Goal: Transaction & Acquisition: Purchase product/service

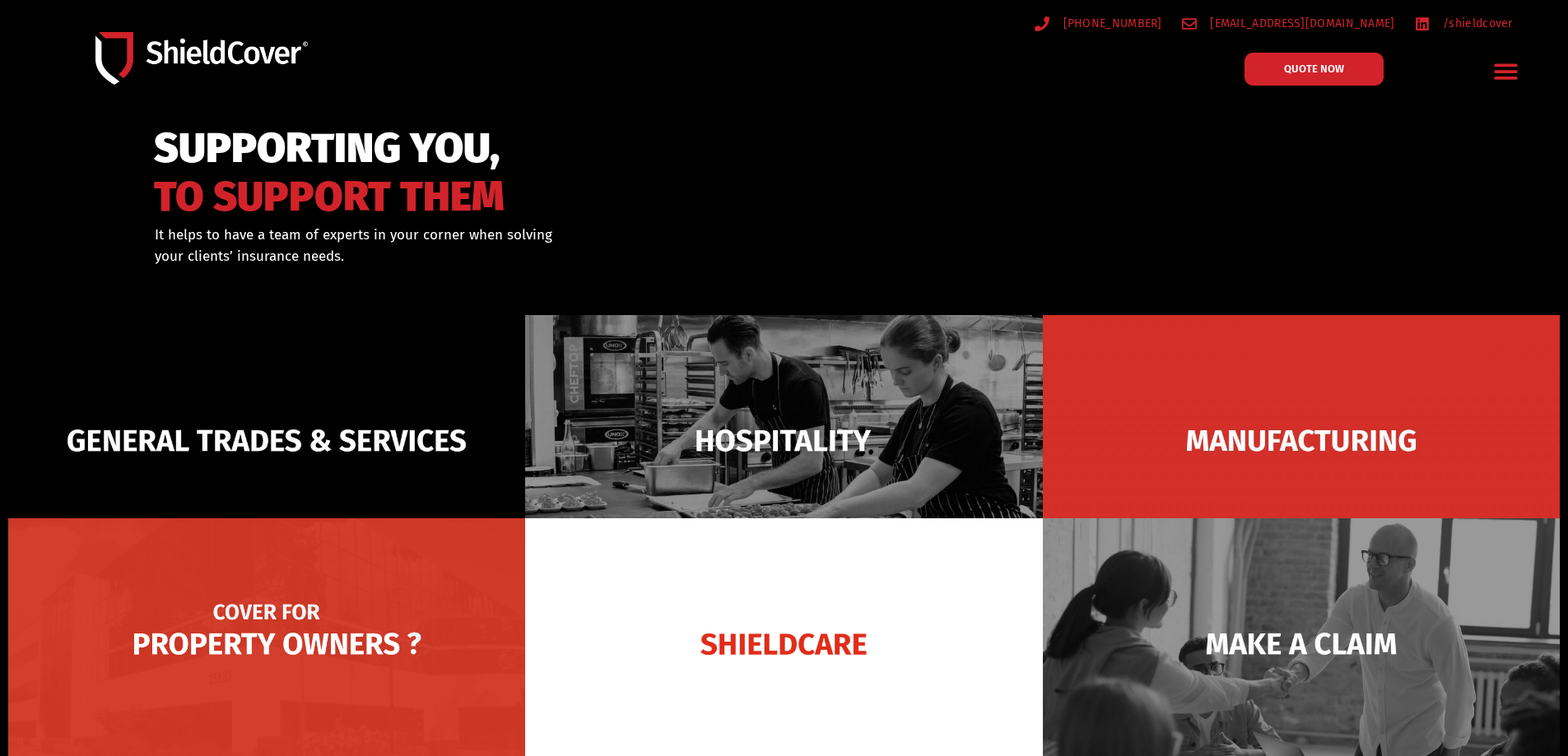
scroll to position [82, 0]
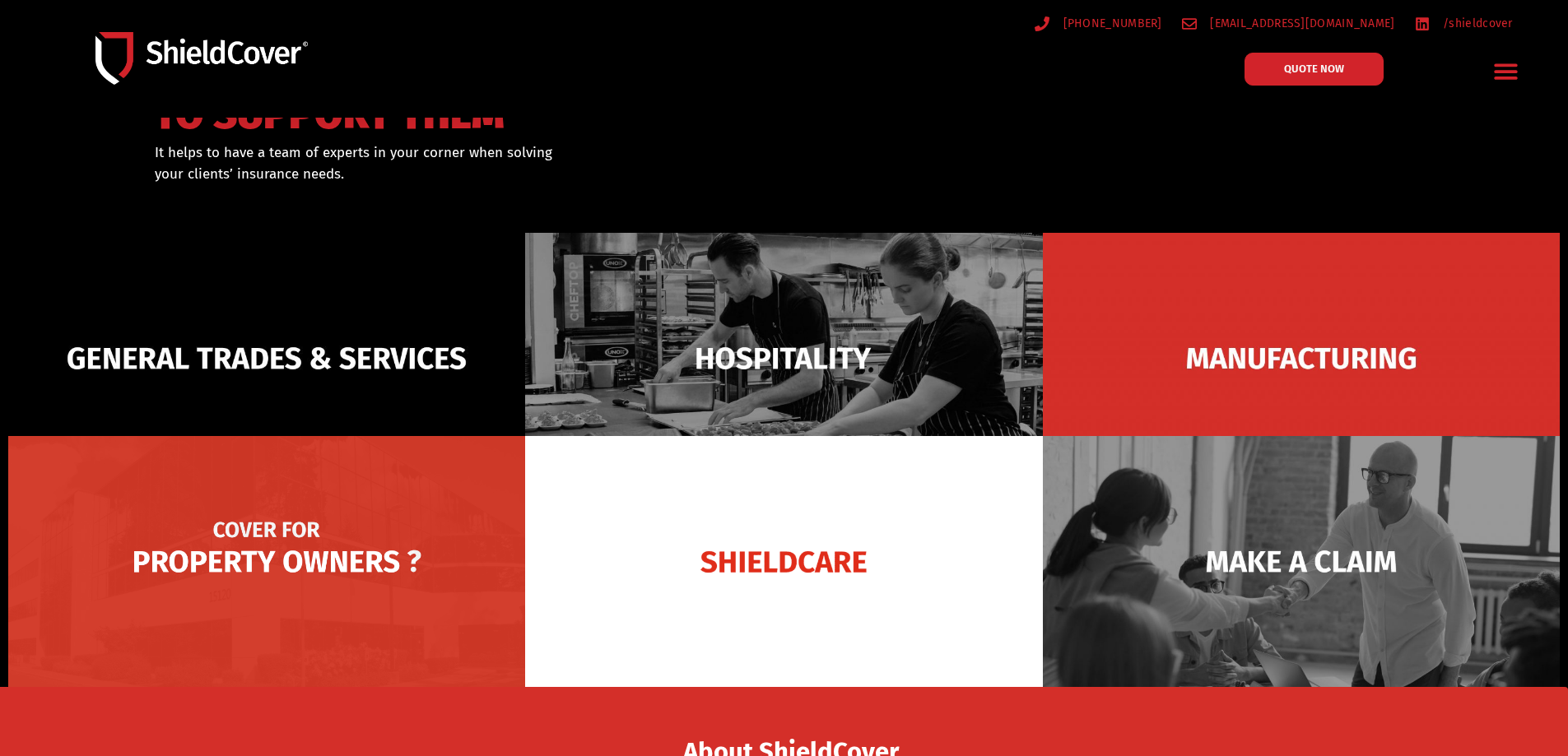
click at [343, 511] on img at bounding box center [266, 561] width 517 height 251
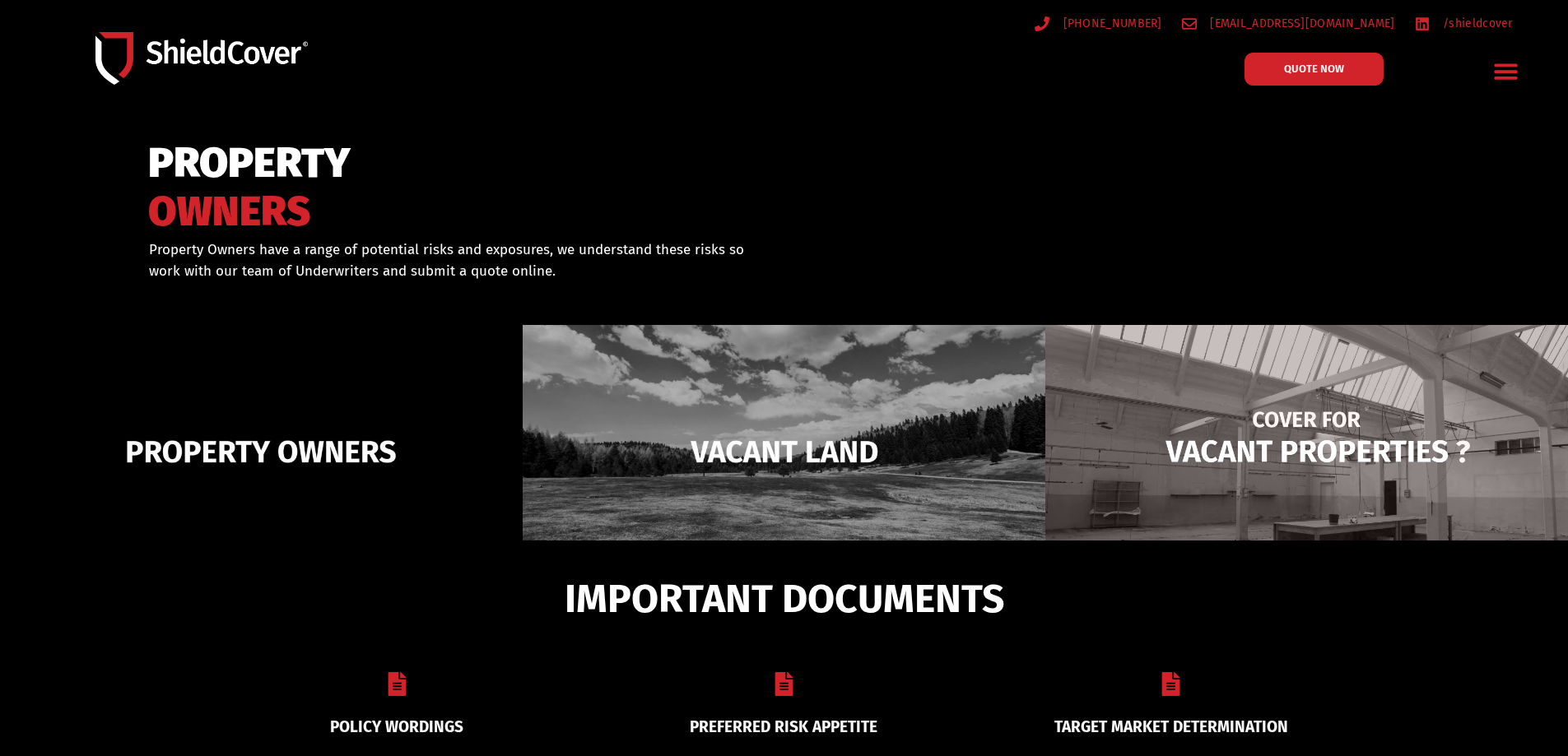
click at [1236, 453] on img at bounding box center [1307, 451] width 523 height 253
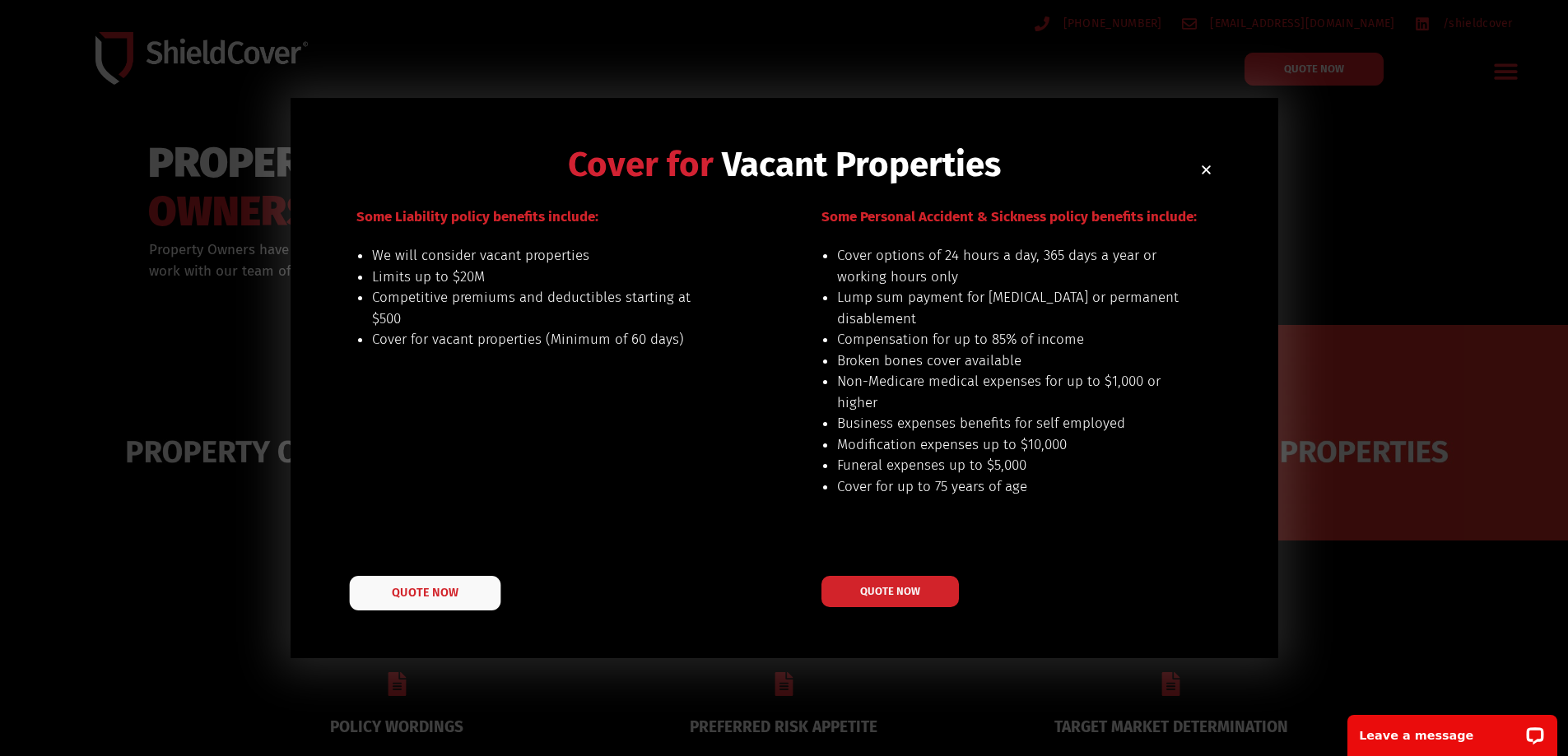
click at [444, 598] on span "QUOTE NOW" at bounding box center [425, 593] width 66 height 12
